Goal: Check status: Check status

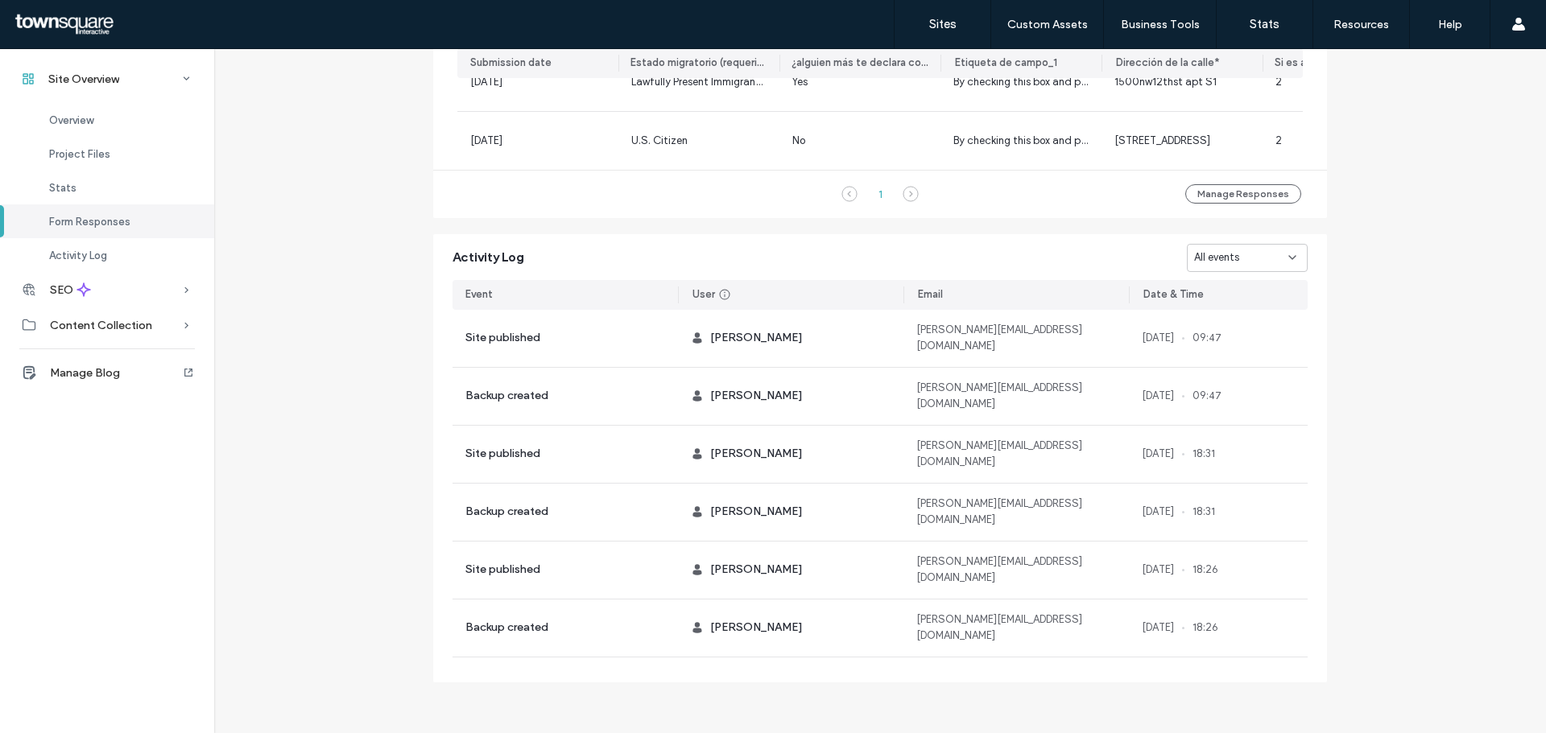
scroll to position [1123, 0]
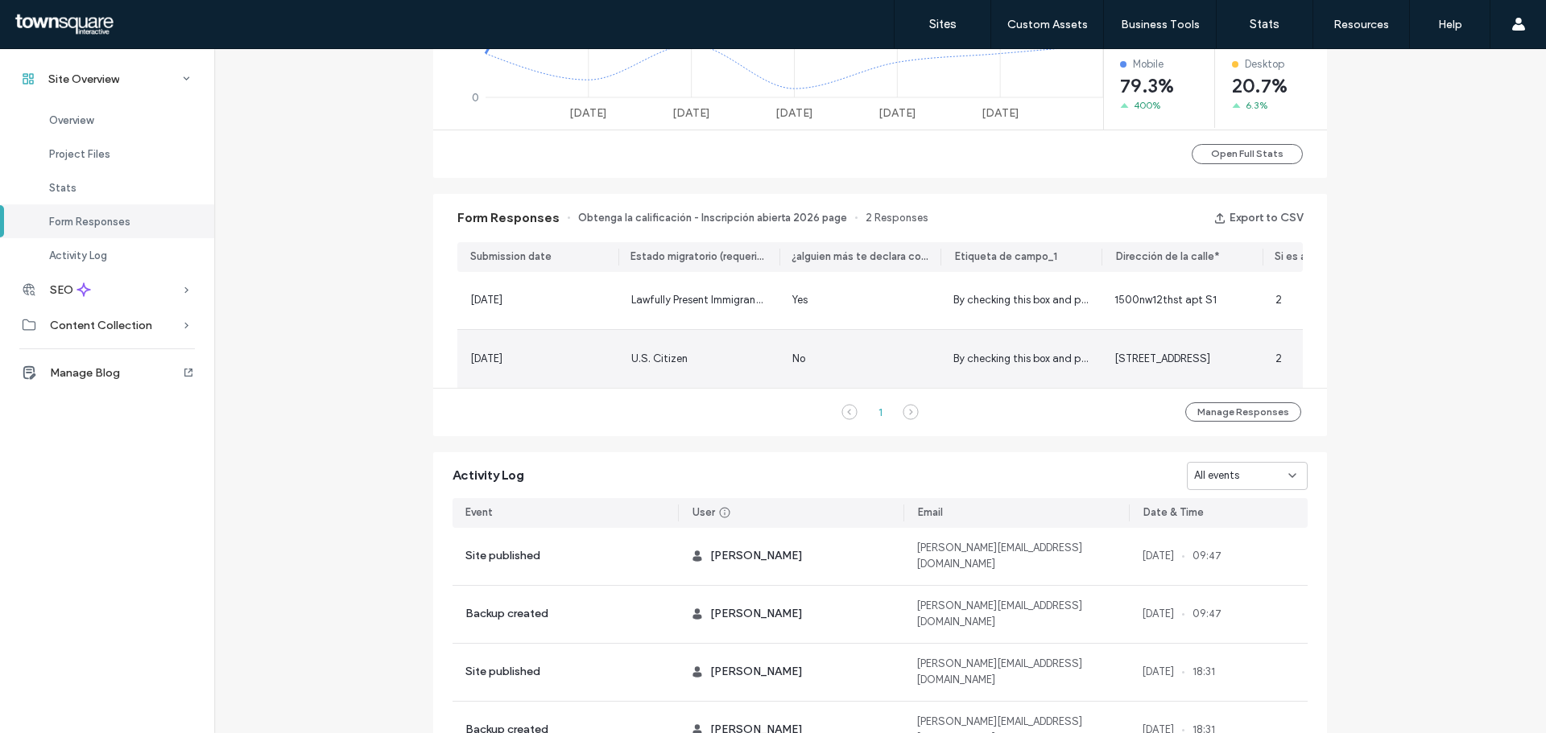
scroll to position [882, 0]
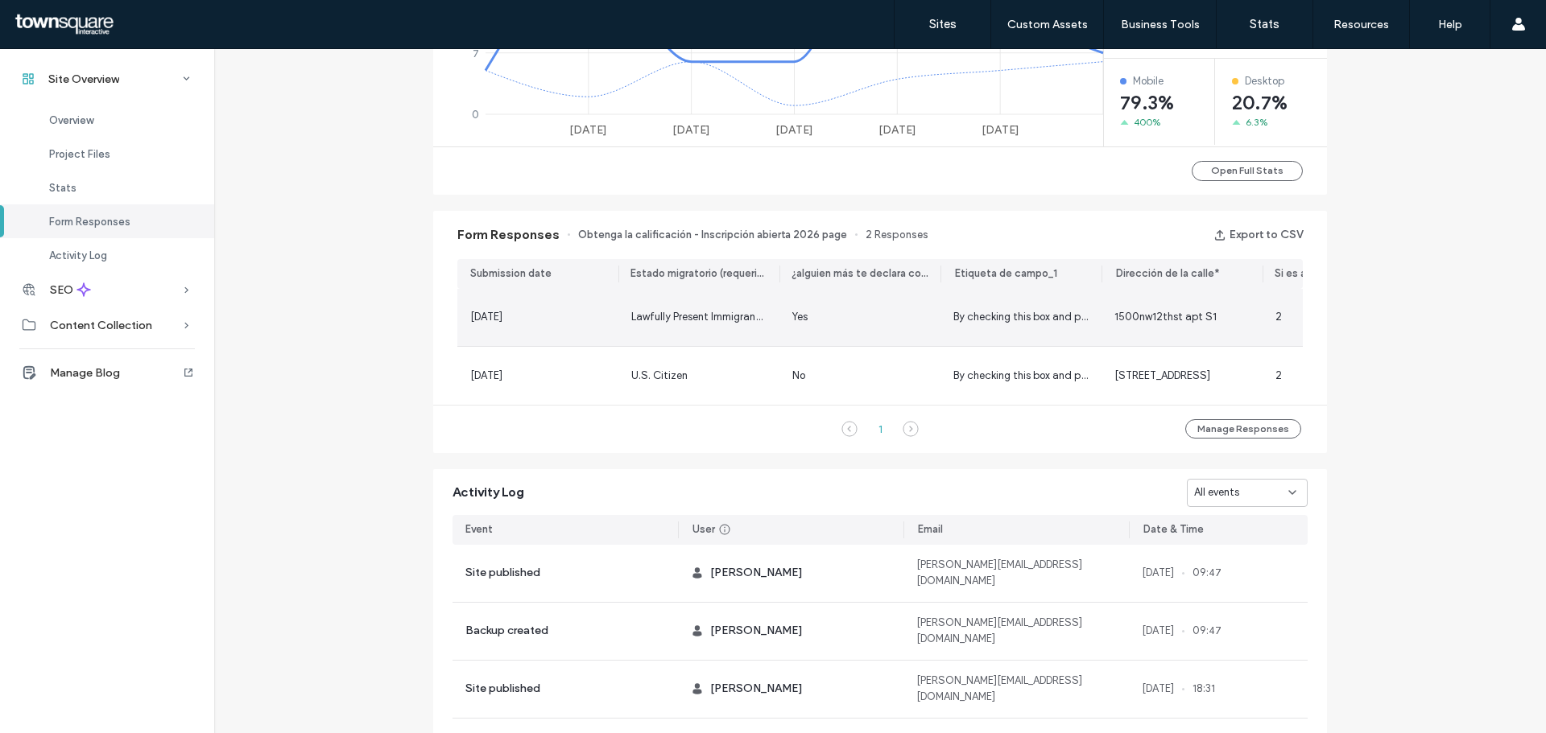
click at [762, 314] on div "Lawfully Present Immigrant (e.g., [DEMOGRAPHIC_DATA], Work Permit, Refugee/Asyl…" at bounding box center [698, 317] width 161 height 57
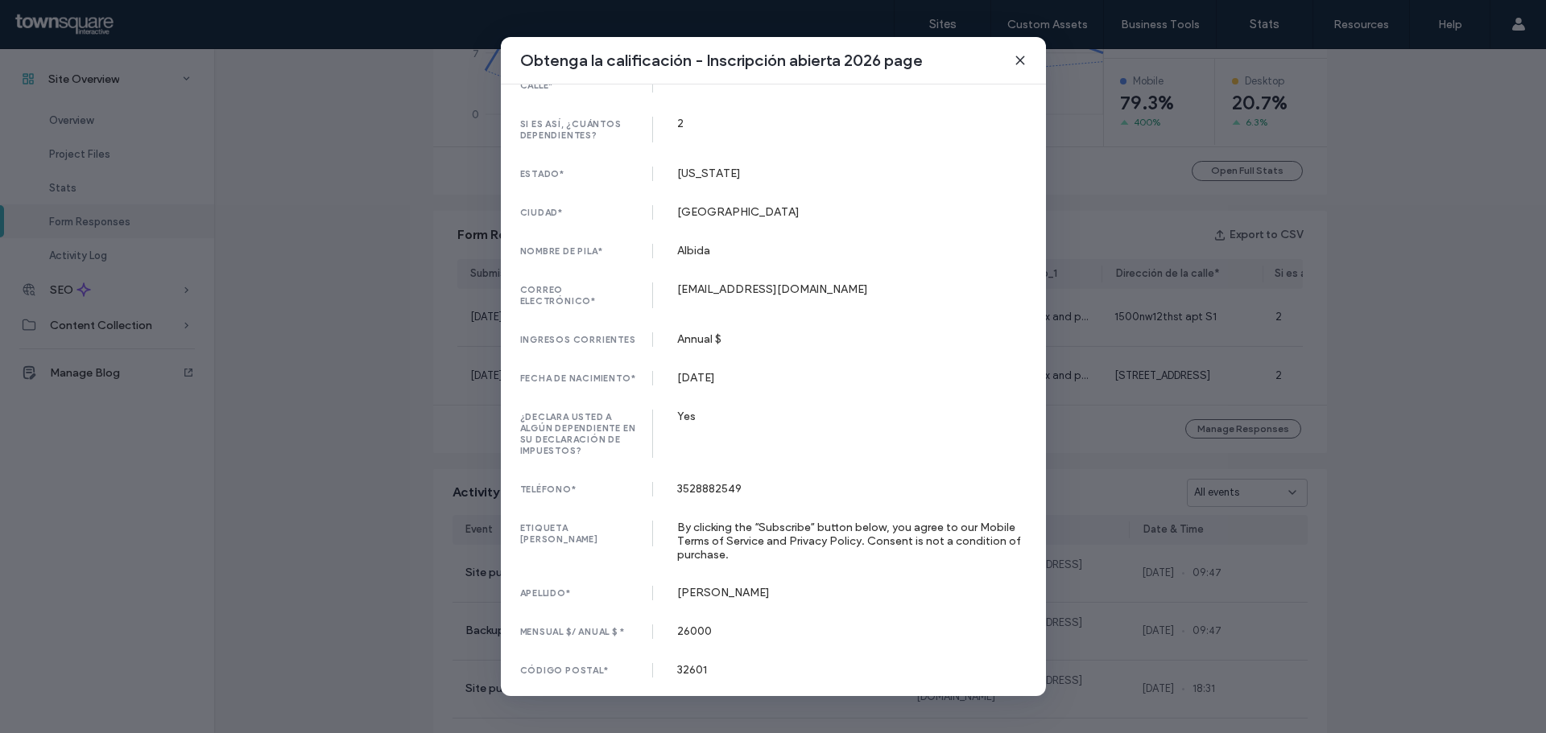
scroll to position [327, 0]
click at [1025, 56] on icon at bounding box center [1020, 60] width 13 height 13
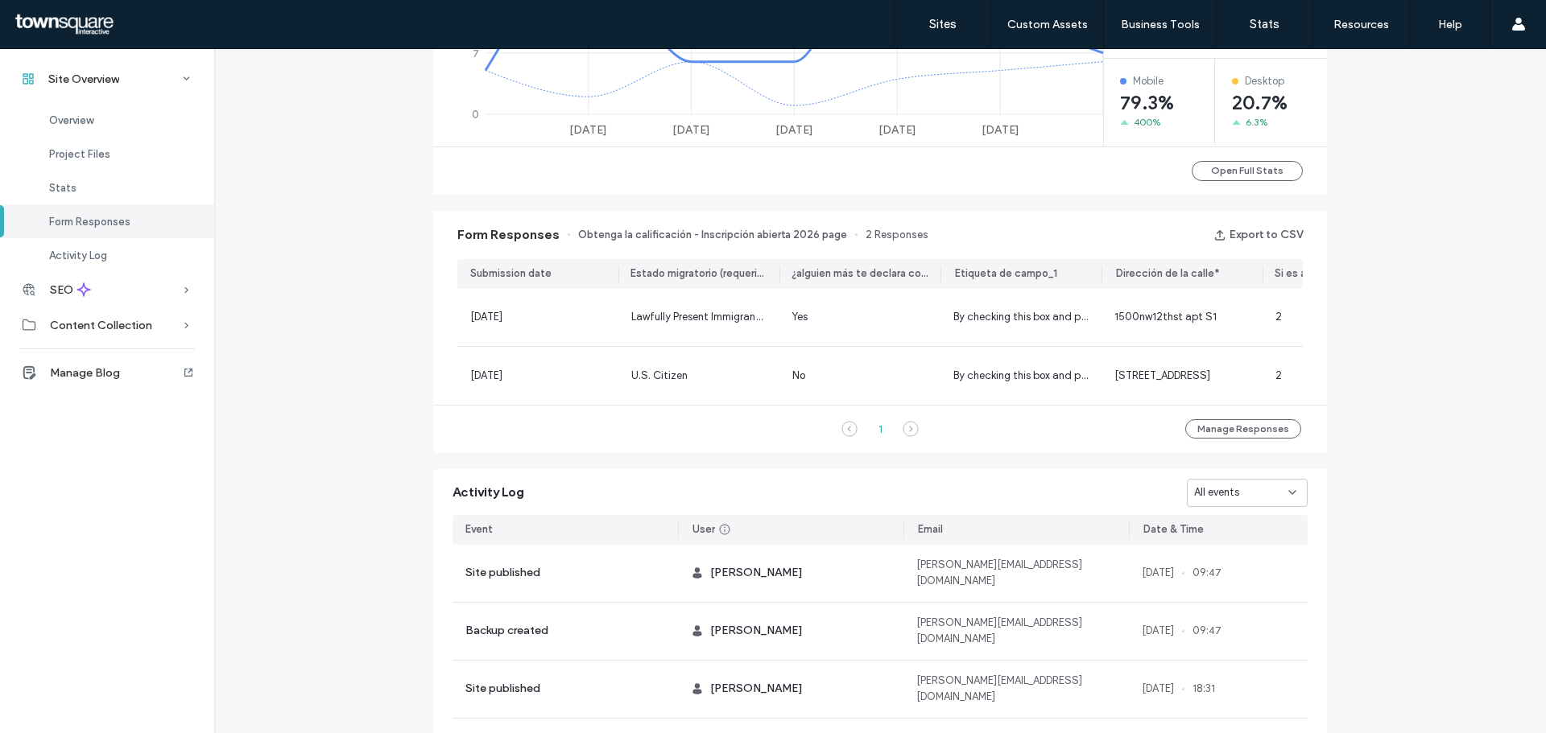
click at [1380, 238] on div "Site Overview [DOMAIN_NAME] Site ID: 9bae0e89 [URL][DOMAIN_NAME] Editor 2.0 Pub…" at bounding box center [880, 47] width 1332 height 1758
click at [1378, 244] on div "Site Overview [DOMAIN_NAME] Site ID: 9bae0e89 [URL][DOMAIN_NAME] Editor 2.0 Pub…" at bounding box center [880, 47] width 1332 height 1758
click at [1376, 249] on div "Site Overview [DOMAIN_NAME] Site ID: 9bae0e89 [URL][DOMAIN_NAME] Editor 2.0 Pub…" at bounding box center [880, 47] width 1332 height 1758
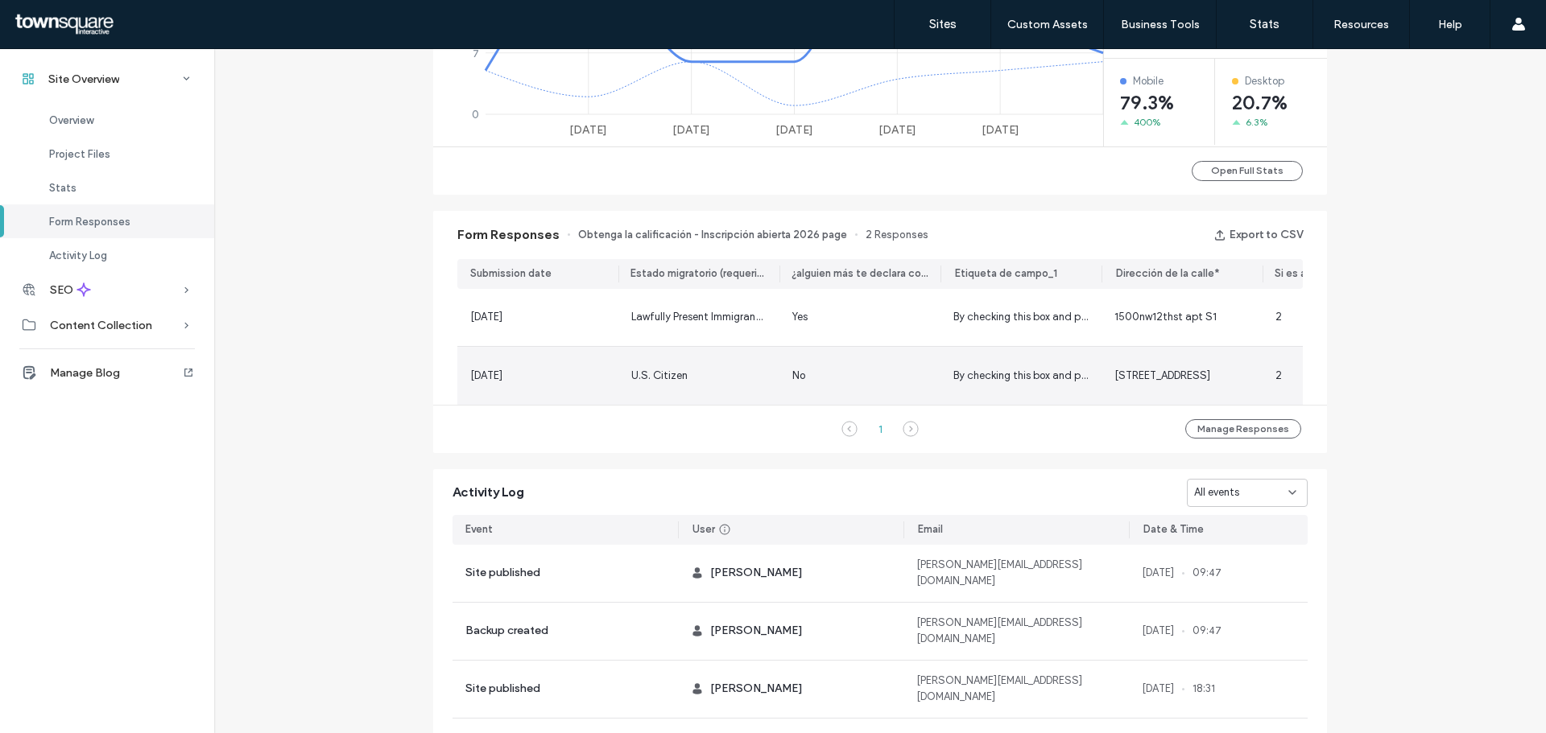
click at [571, 368] on div "[DATE]" at bounding box center [537, 376] width 135 height 16
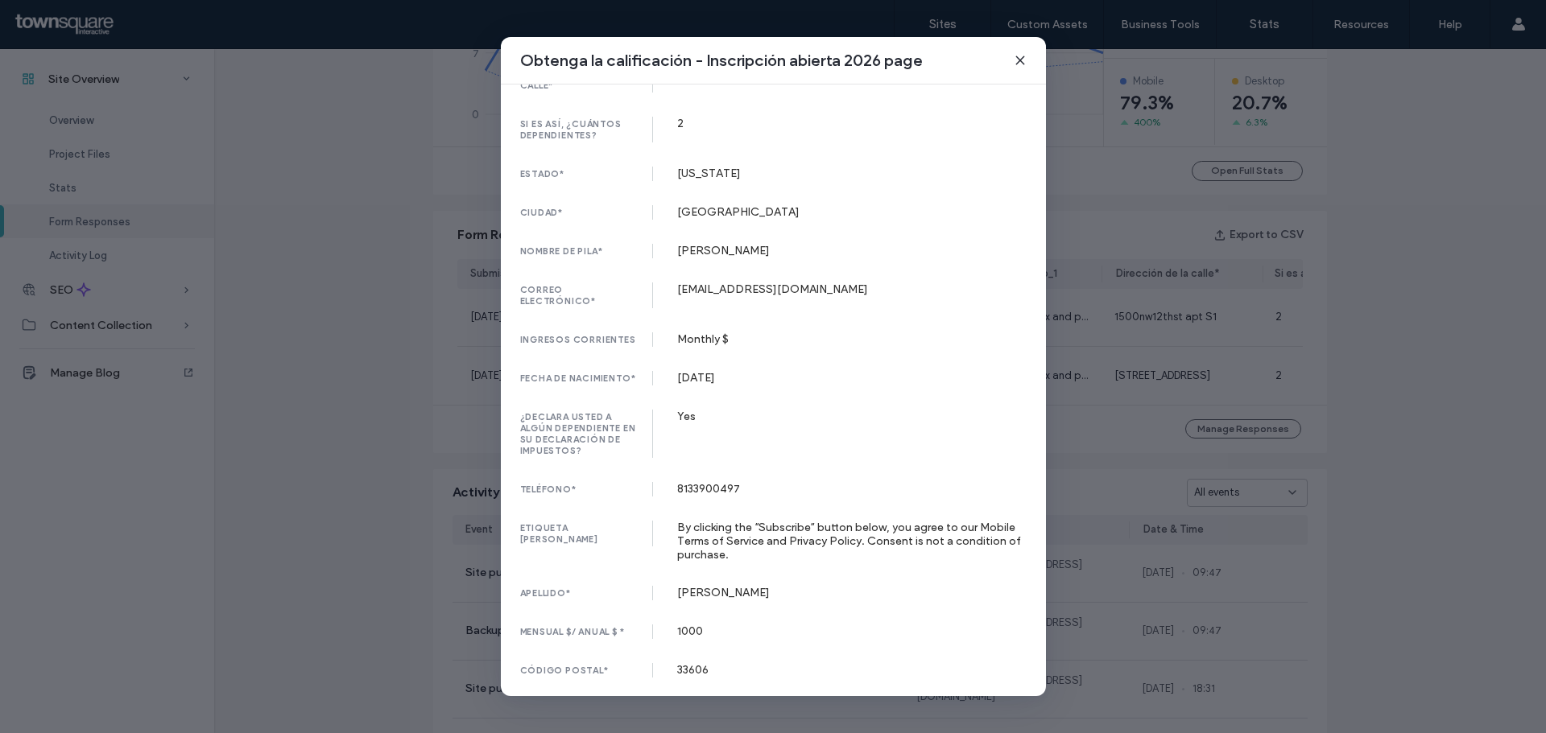
scroll to position [0, 0]
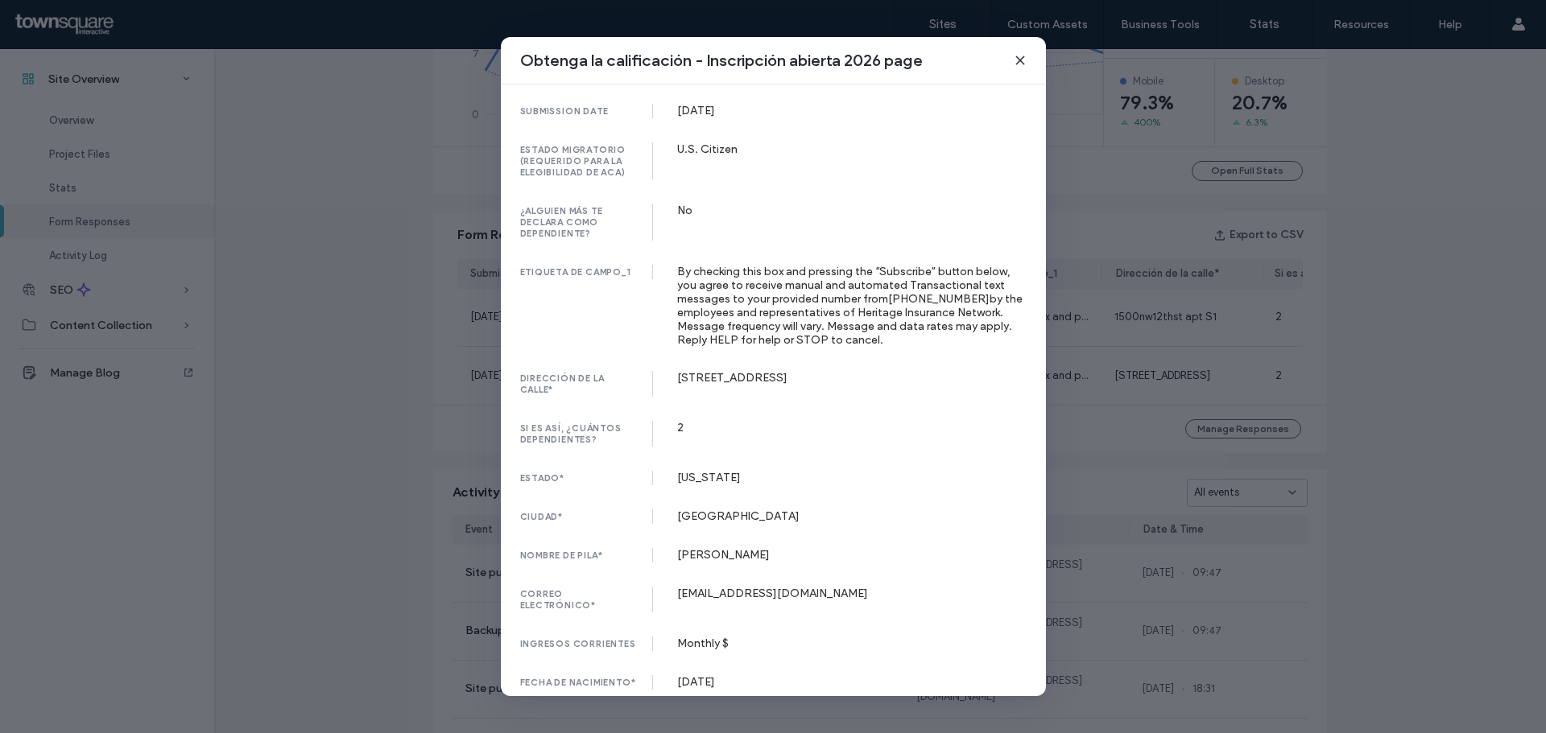
click at [1017, 62] on use at bounding box center [1019, 59] width 7 height 7
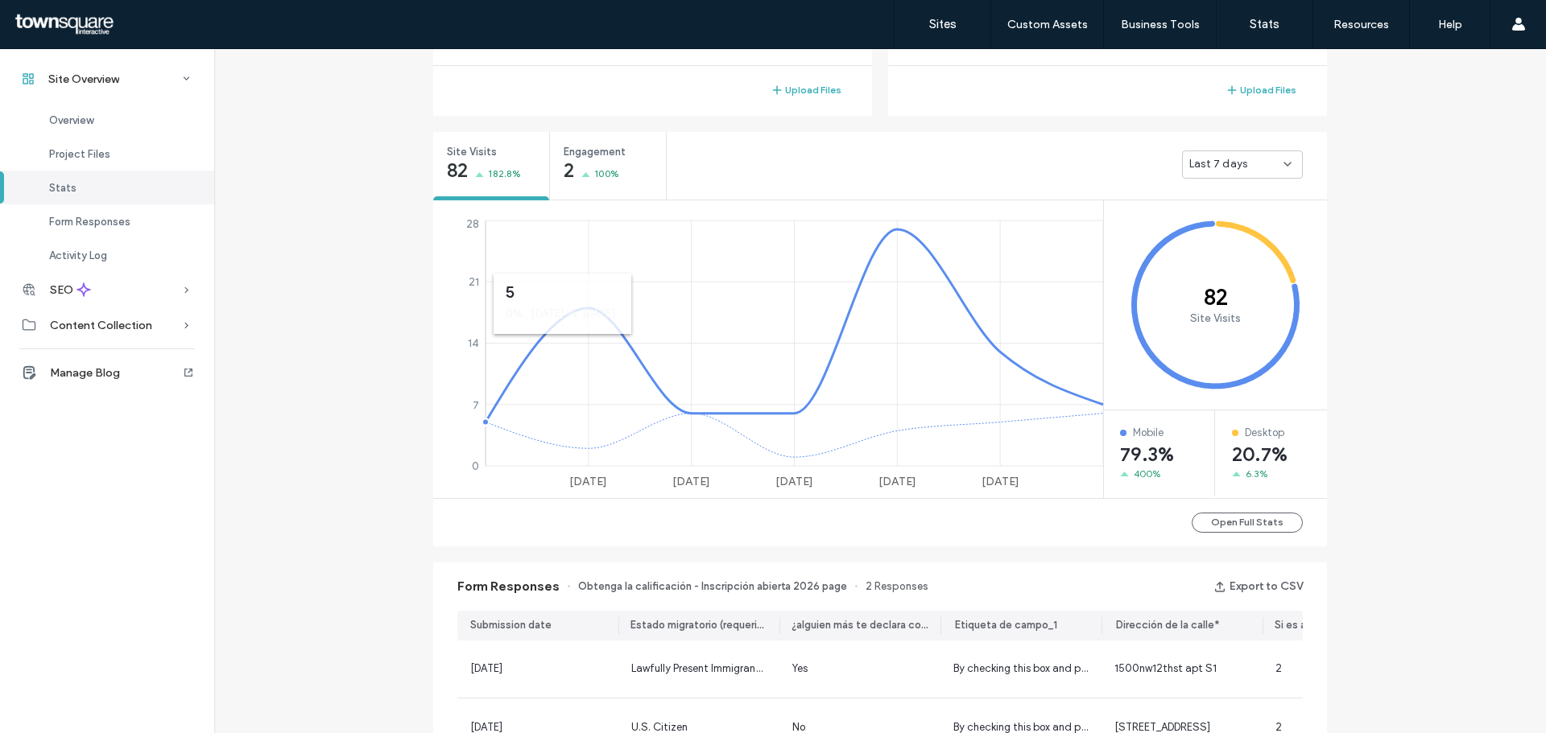
scroll to position [398, 0]
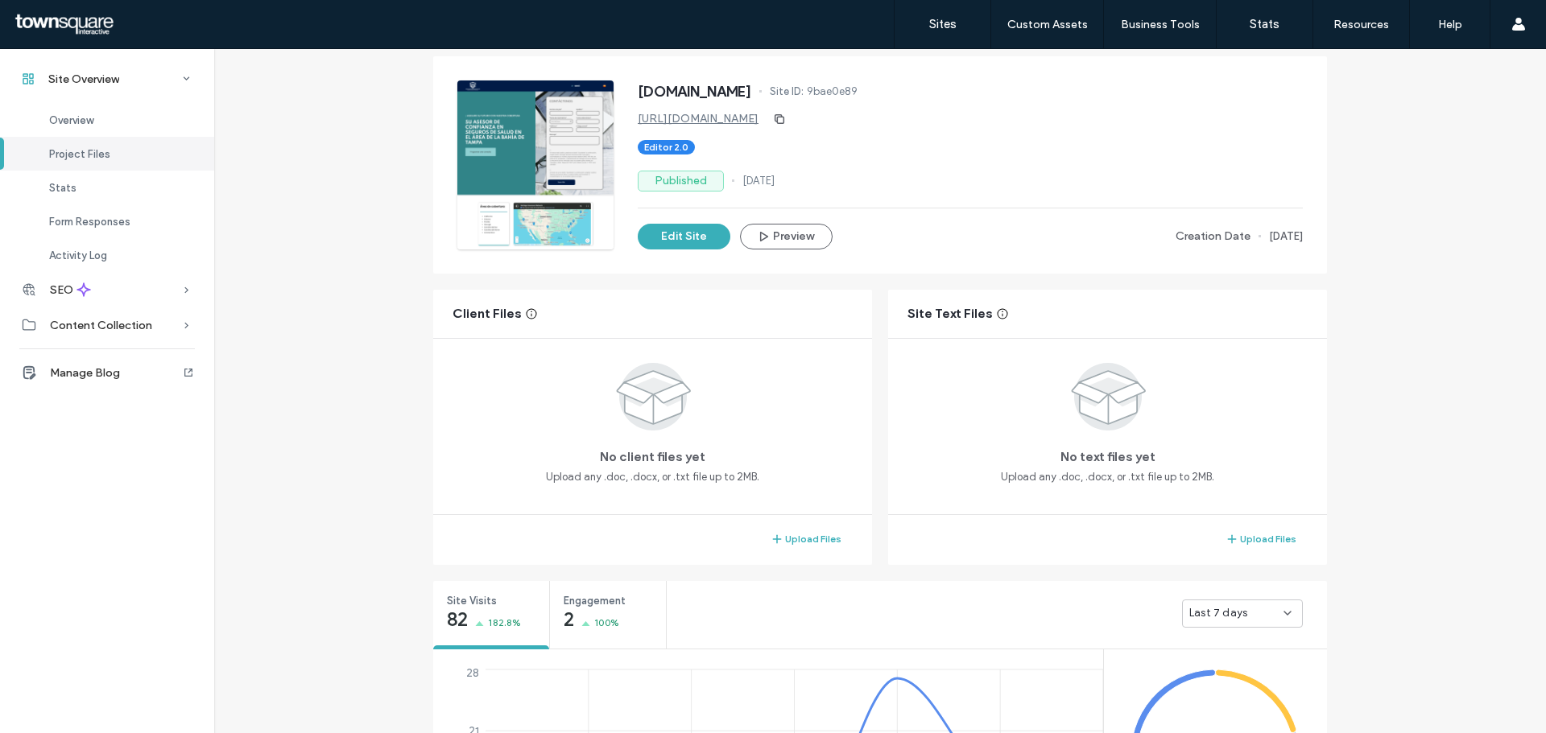
scroll to position [403, 0]
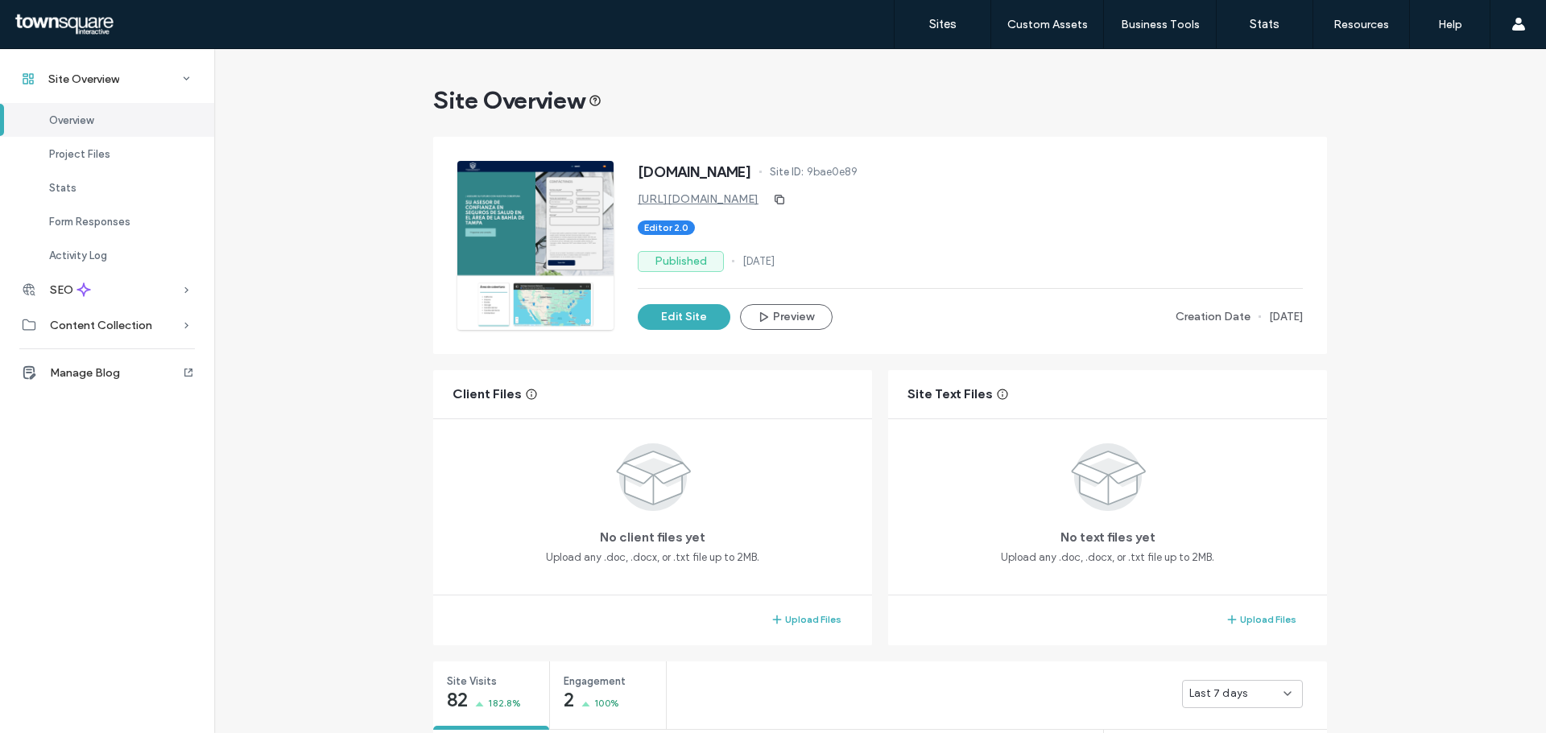
click at [869, 85] on div "Site Overview" at bounding box center [880, 101] width 894 height 32
click at [865, 85] on div "Site Overview" at bounding box center [880, 101] width 894 height 32
click at [857, 85] on div "Site Overview" at bounding box center [880, 101] width 894 height 32
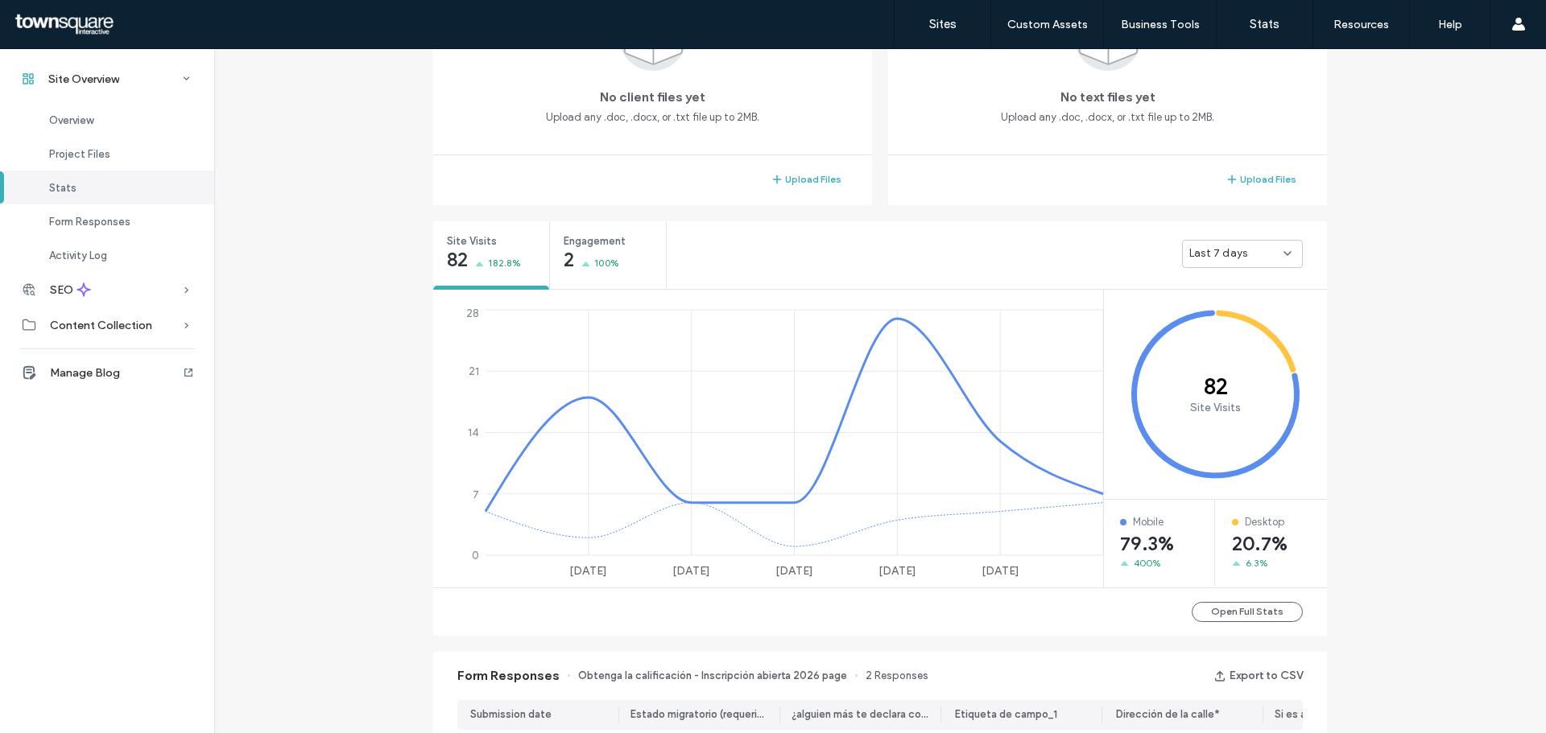
scroll to position [322, 0]
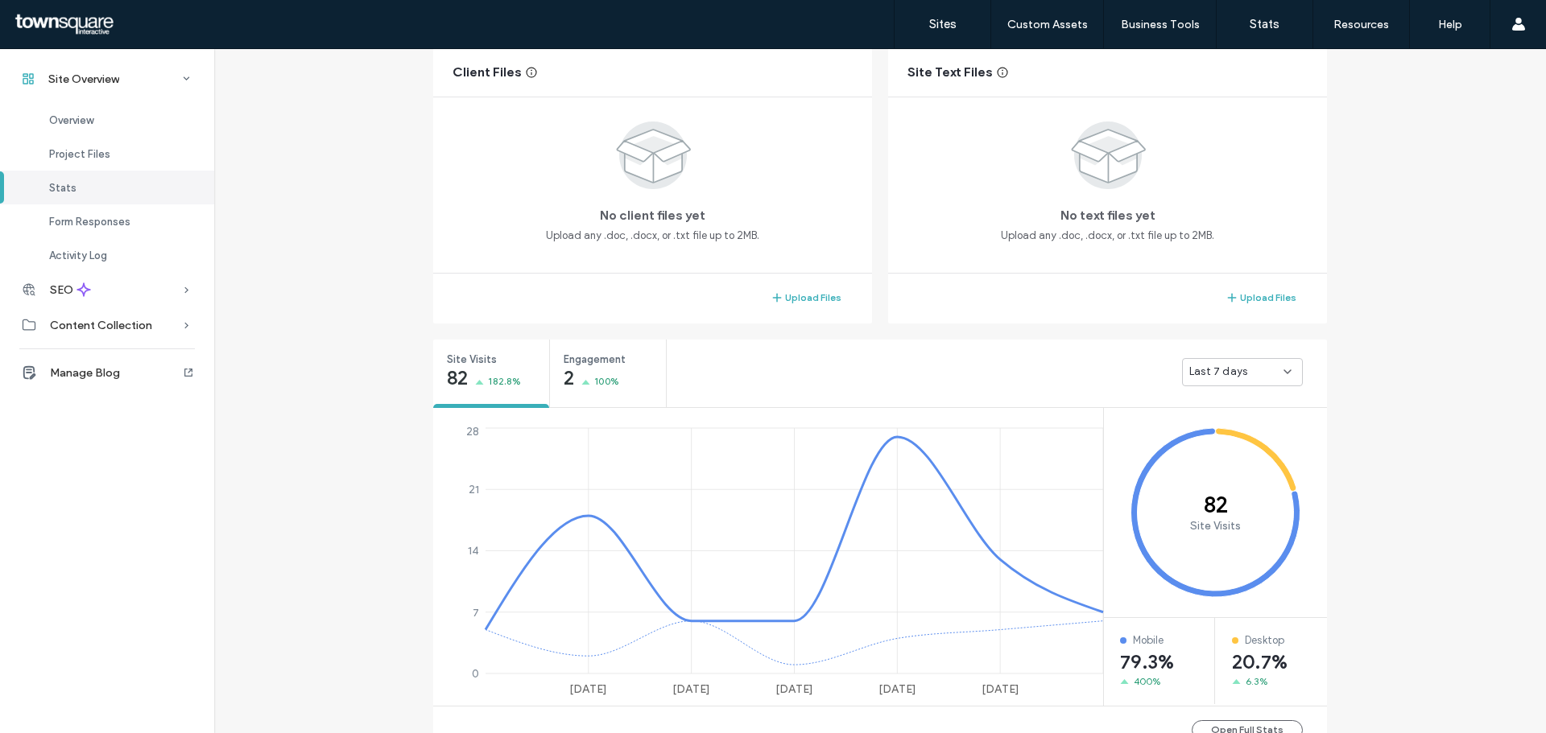
click at [1195, 355] on div "Last 7 days" at bounding box center [997, 372] width 660 height 64
click at [1200, 365] on span "Last 7 days" at bounding box center [1218, 372] width 58 height 16
click at [1204, 461] on span "Last 30 days" at bounding box center [1215, 457] width 64 height 16
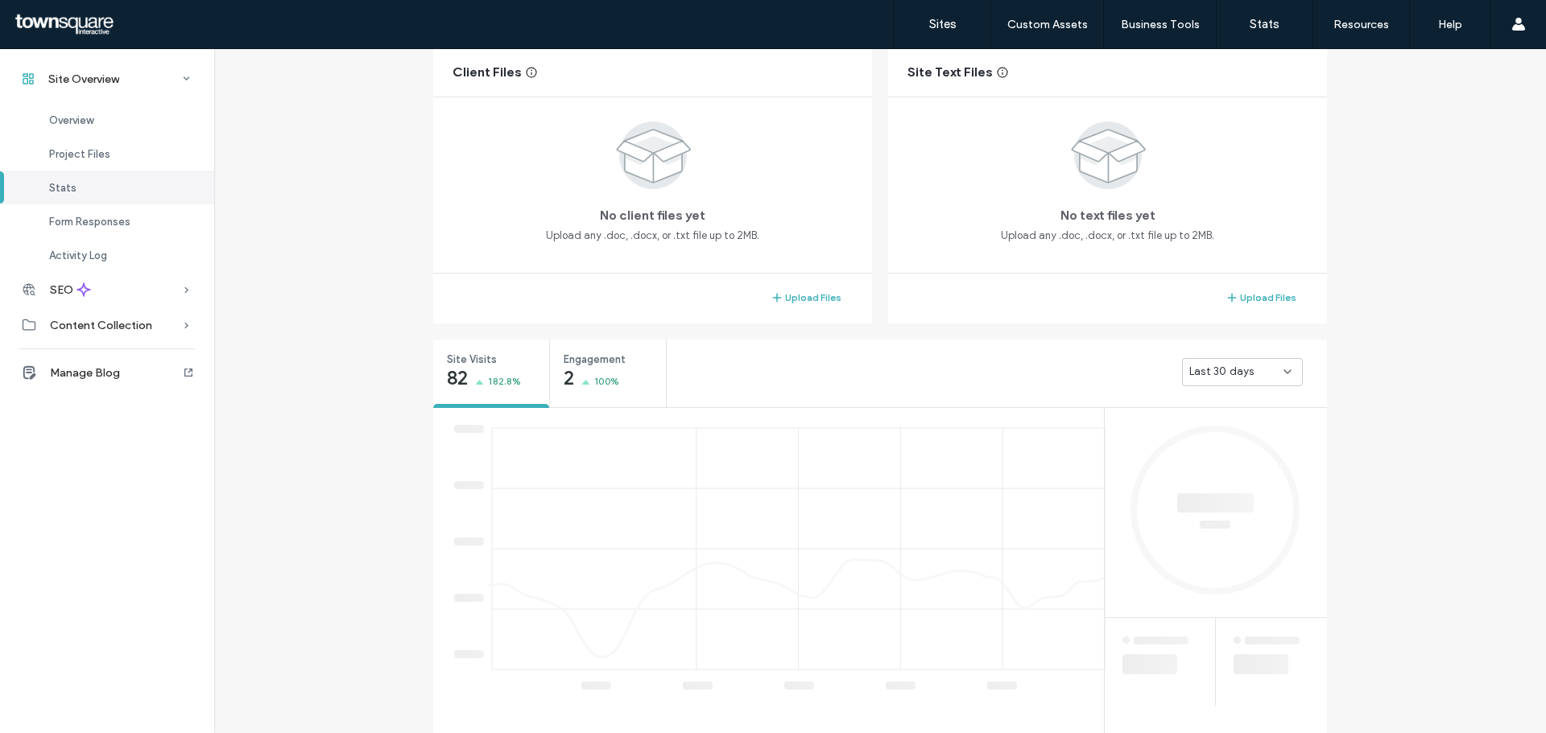
click at [1382, 399] on div "Site Overview [DOMAIN_NAME] Site ID: 9bae0e89 [URL][DOMAIN_NAME] Editor 2.0 Pub…" at bounding box center [880, 626] width 1332 height 1798
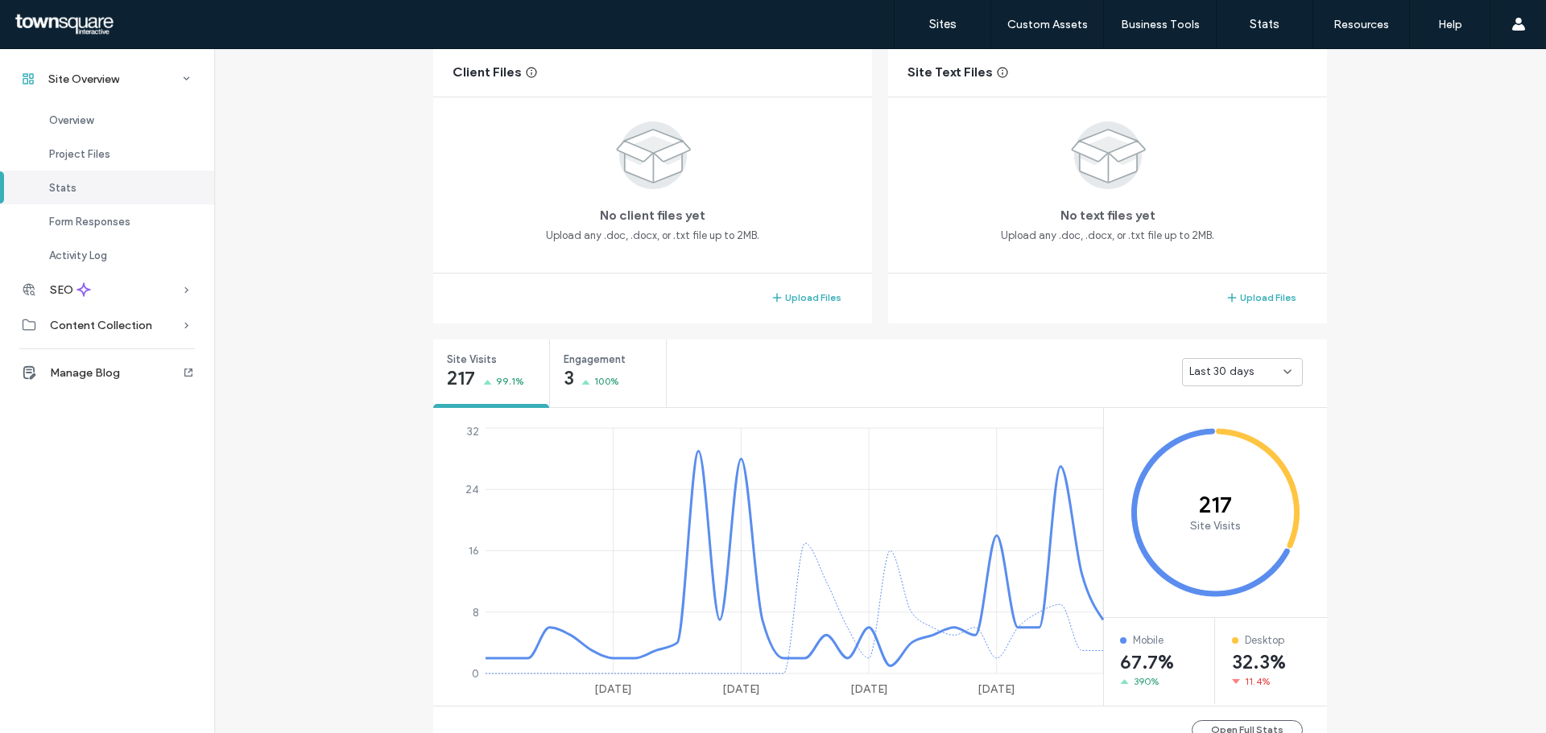
click at [1353, 345] on div "Site Overview [DOMAIN_NAME] Site ID: 9bae0e89 [URL][DOMAIN_NAME] Editor 2.0 Pub…" at bounding box center [880, 606] width 1332 height 1758
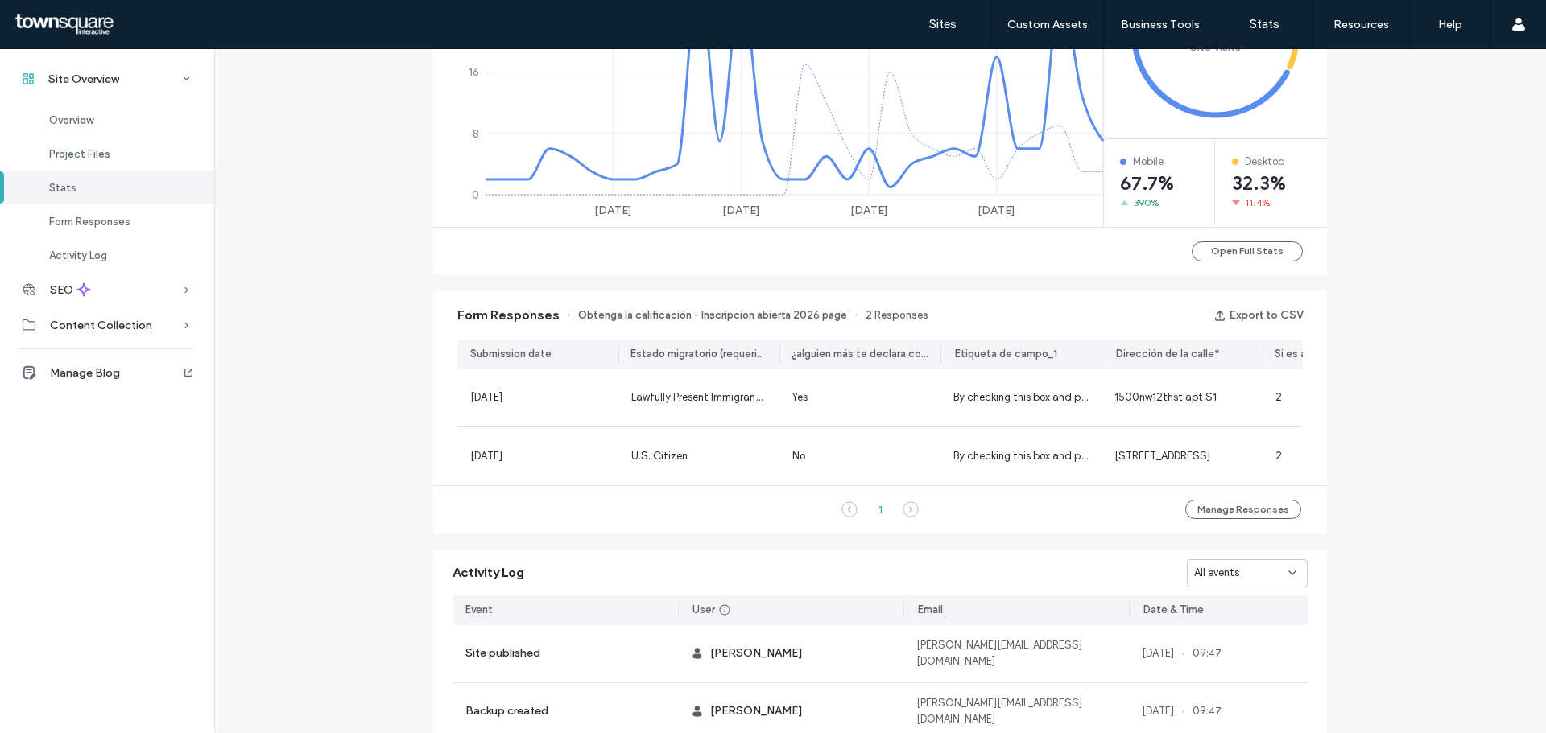
scroll to position [805, 0]
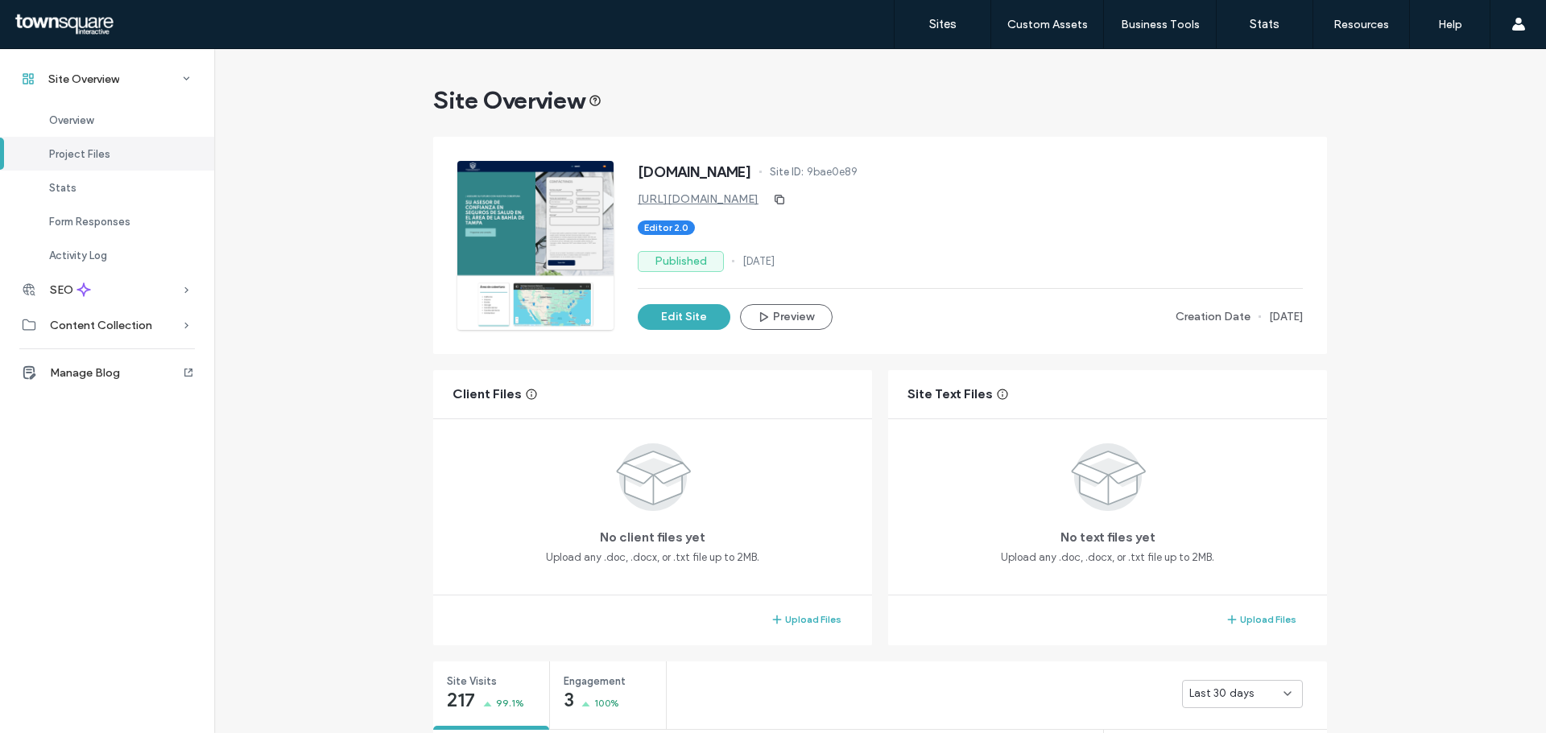
click at [875, 116] on div "Site Overview" at bounding box center [880, 101] width 894 height 32
